Goal: Book appointment/travel/reservation

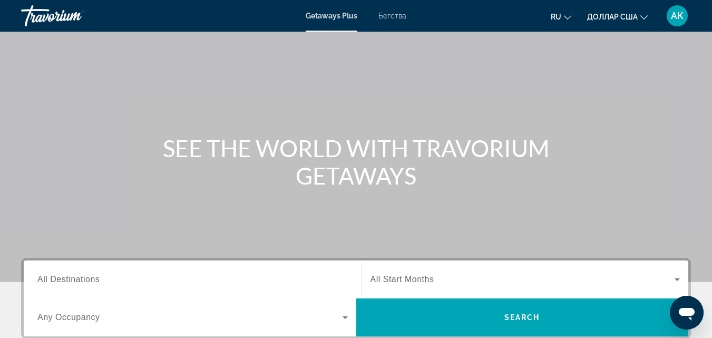
scroll to position [53, 0]
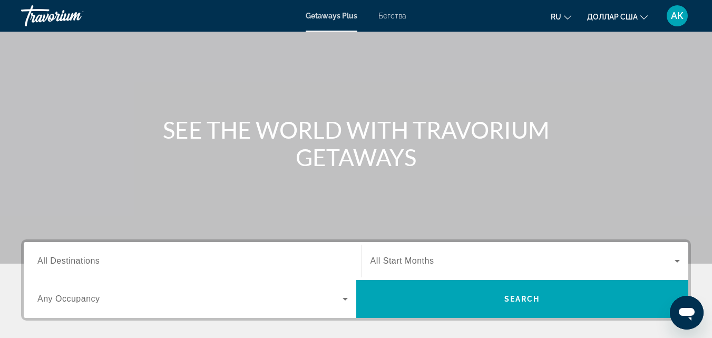
click at [397, 17] on font "Бегства" at bounding box center [393, 16] width 28 height 8
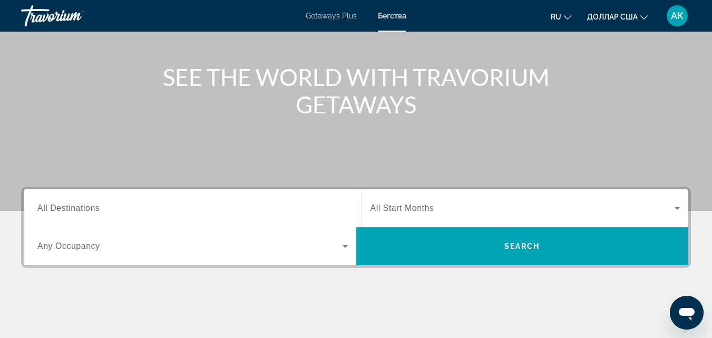
click at [88, 215] on div "Search widget" at bounding box center [192, 209] width 311 height 30
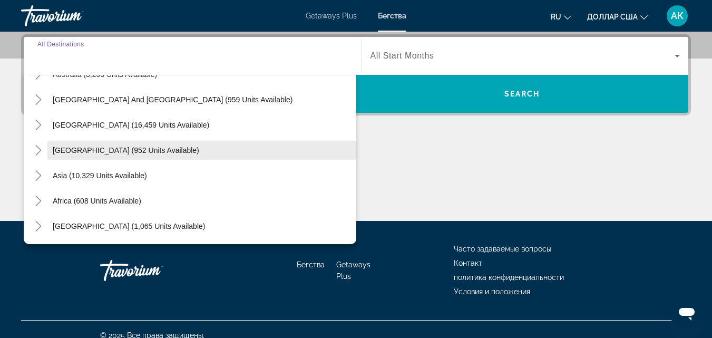
scroll to position [118, 0]
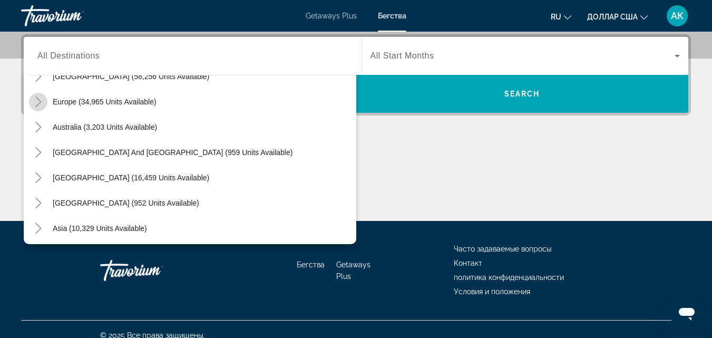
click at [39, 100] on icon "Toggle Europe (34,965 units available)" at bounding box center [38, 101] width 6 height 11
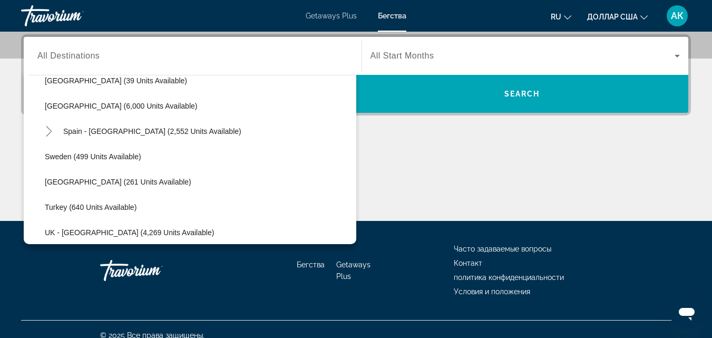
scroll to position [606, 0]
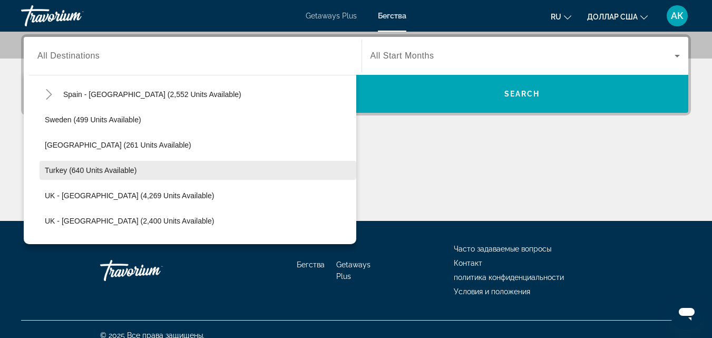
click at [57, 170] on span "Turkey (640 units available)" at bounding box center [91, 170] width 92 height 8
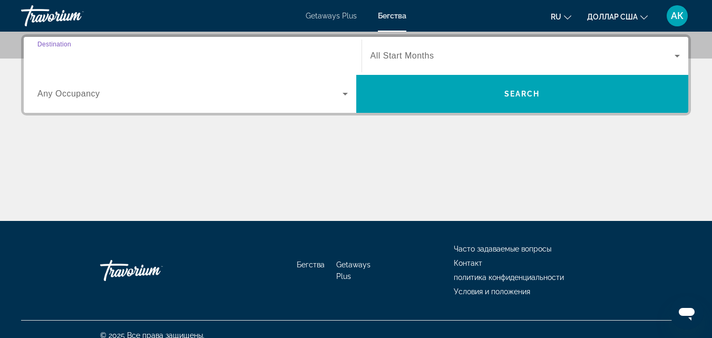
type input "**********"
click at [107, 98] on span "Search widget" at bounding box center [189, 94] width 305 height 13
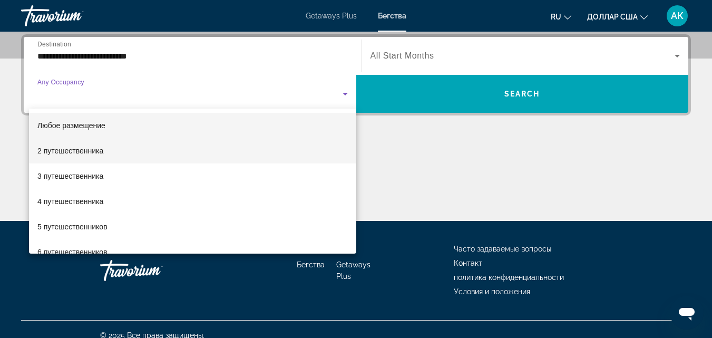
click at [69, 152] on font "2 путешественника" at bounding box center [70, 151] width 66 height 8
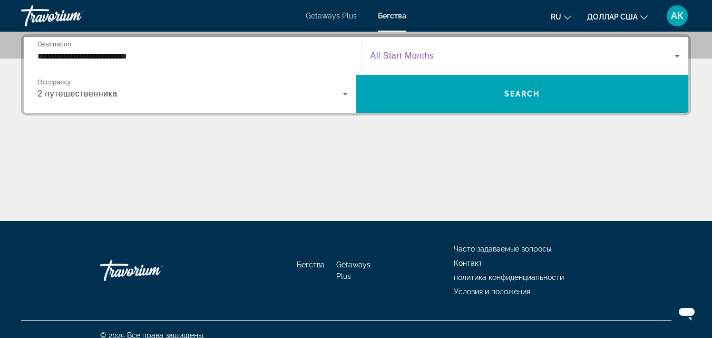
click at [445, 59] on span "Search widget" at bounding box center [523, 56] width 305 height 13
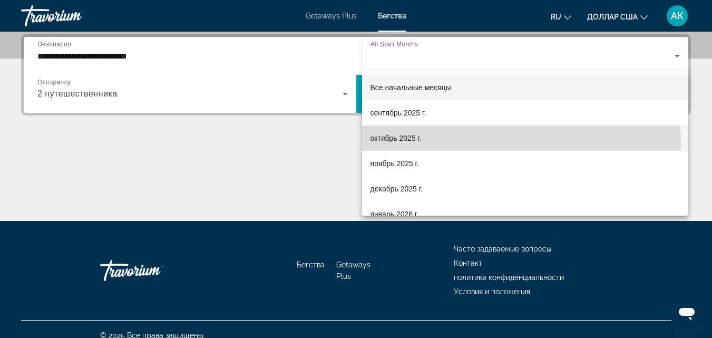
click at [405, 143] on span "октябрь 2025 г." at bounding box center [396, 138] width 51 height 13
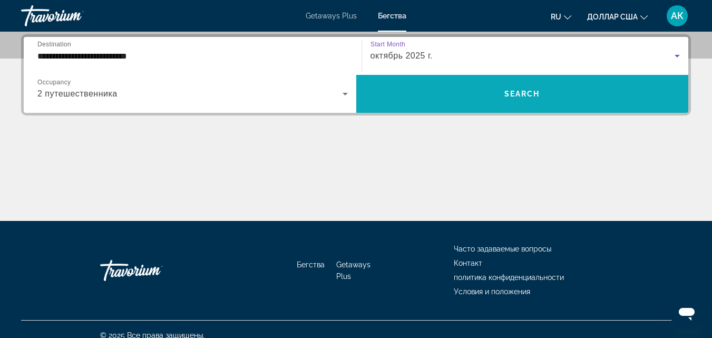
click at [524, 88] on span "Search widget" at bounding box center [522, 93] width 333 height 25
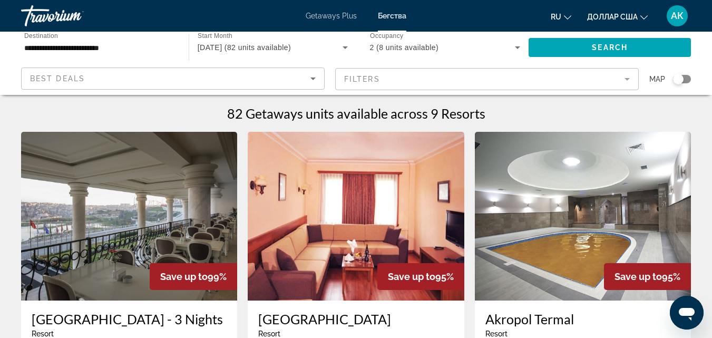
click at [160, 183] on img "Основное содержание" at bounding box center [129, 216] width 216 height 169
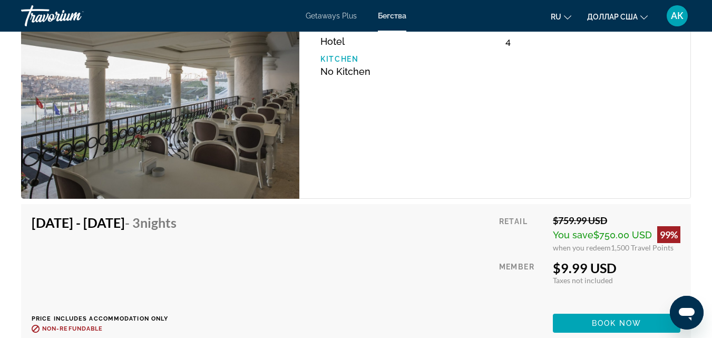
scroll to position [1793, 0]
